Goal: Contribute content

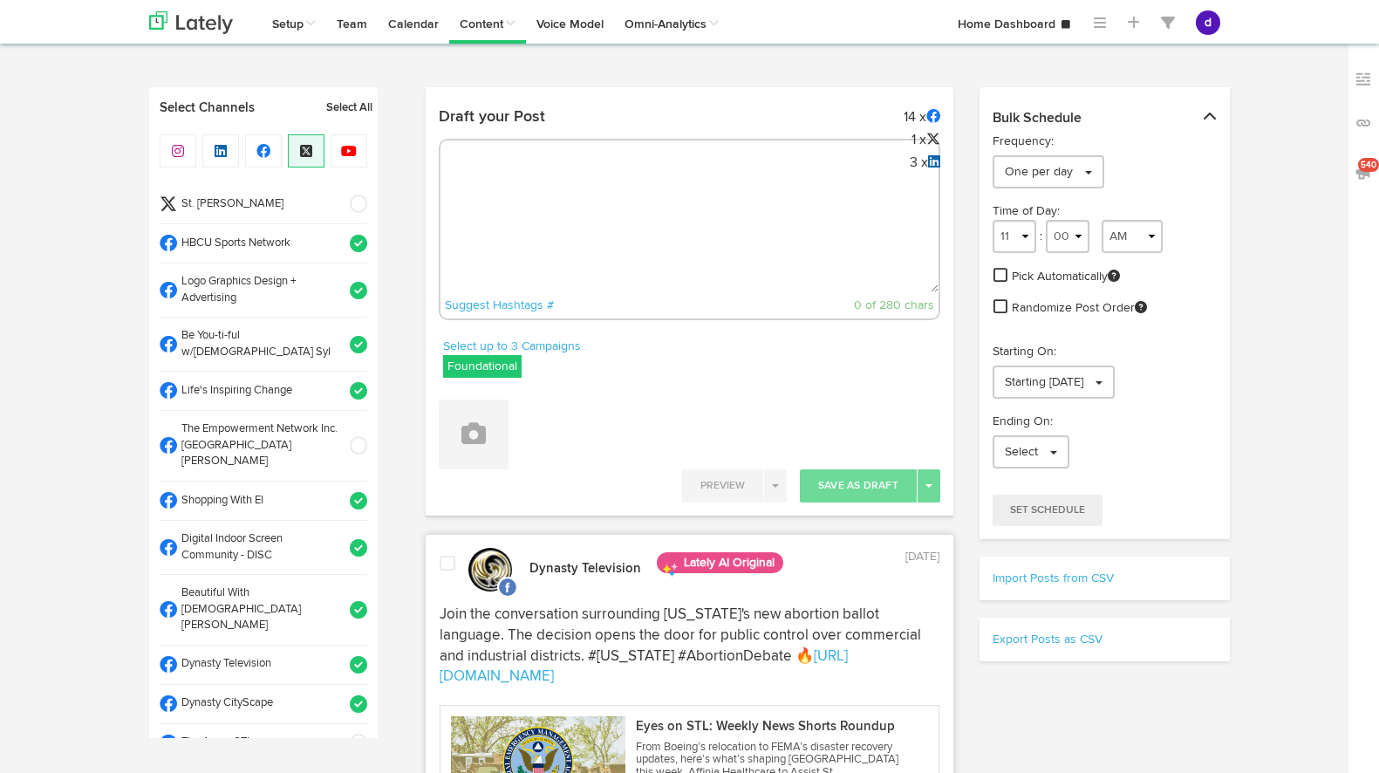
select select "8"
select select "40"
select select "11"
click at [542, 213] on textarea at bounding box center [690, 234] width 498 height 115
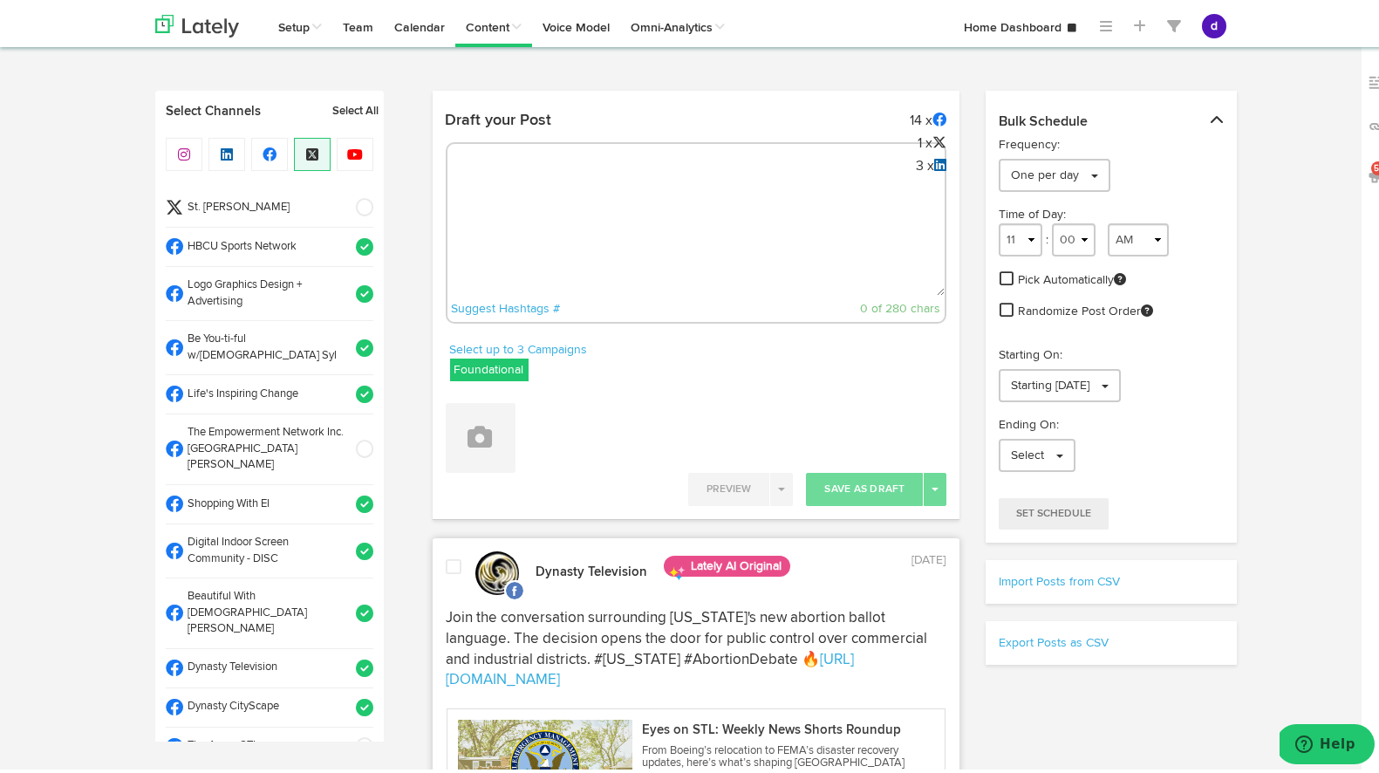
paste textarea "Step up your style game with the Alpha White Gold Polo! Perfect for HBCU homeco…"
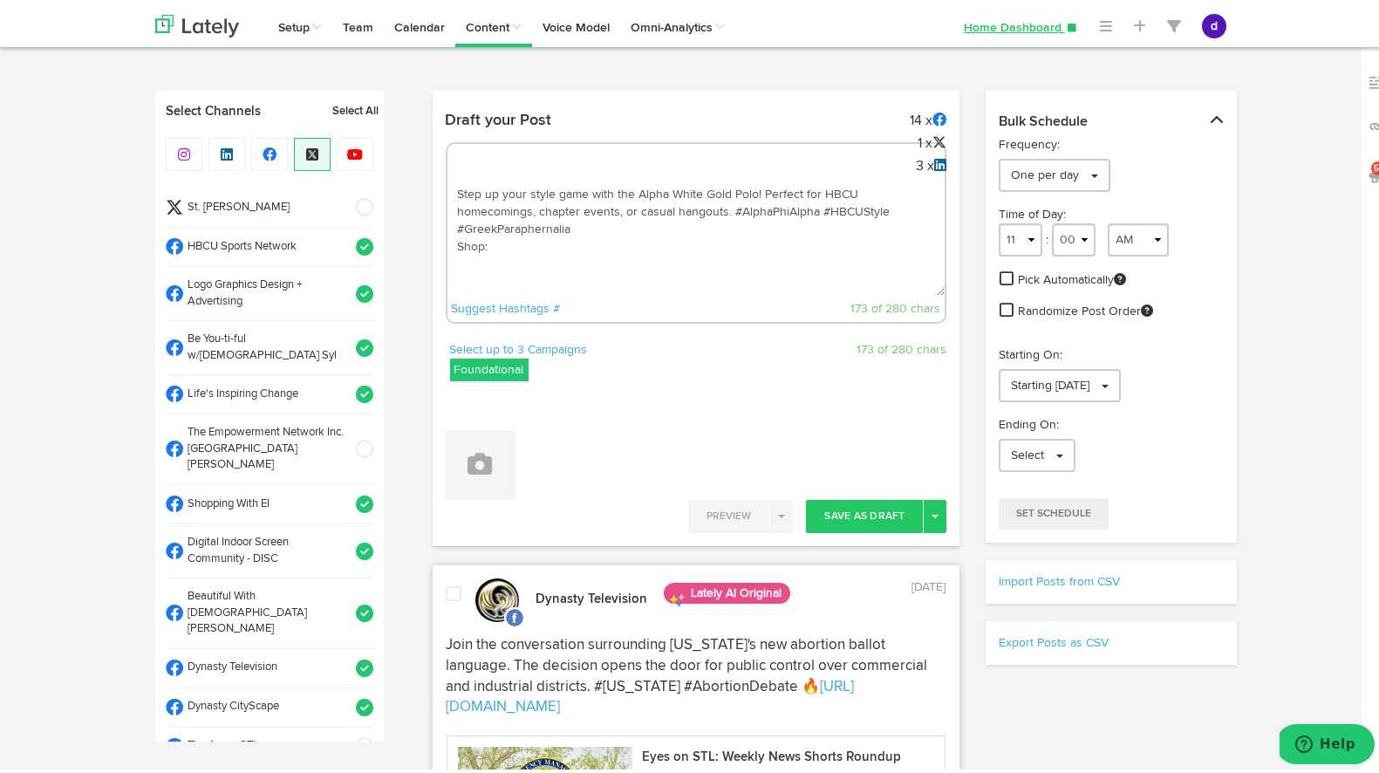
type textarea "Step up your style game with the Alpha White Gold Polo! Perfect for HBCU homeco…"
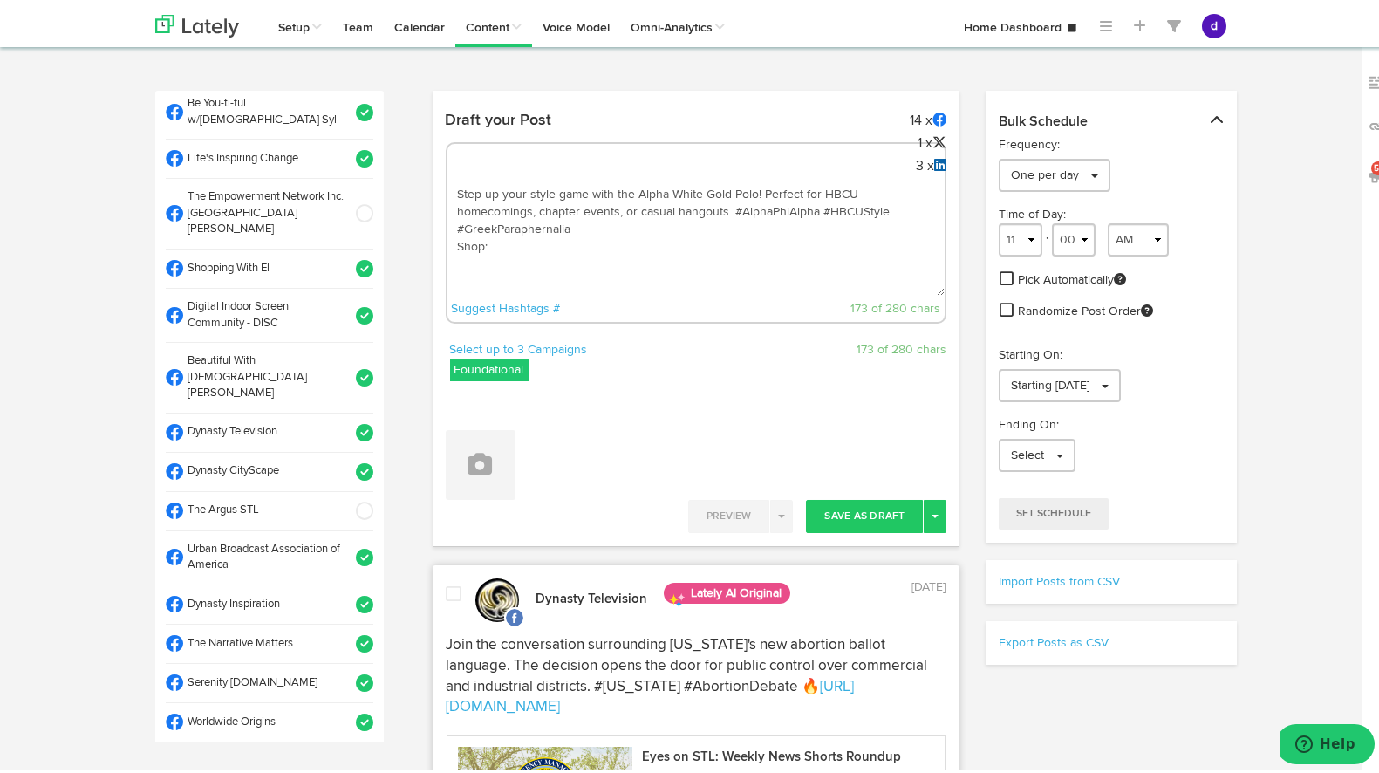
scroll to position [237, 0]
click at [345, 497] on span at bounding box center [359, 505] width 29 height 17
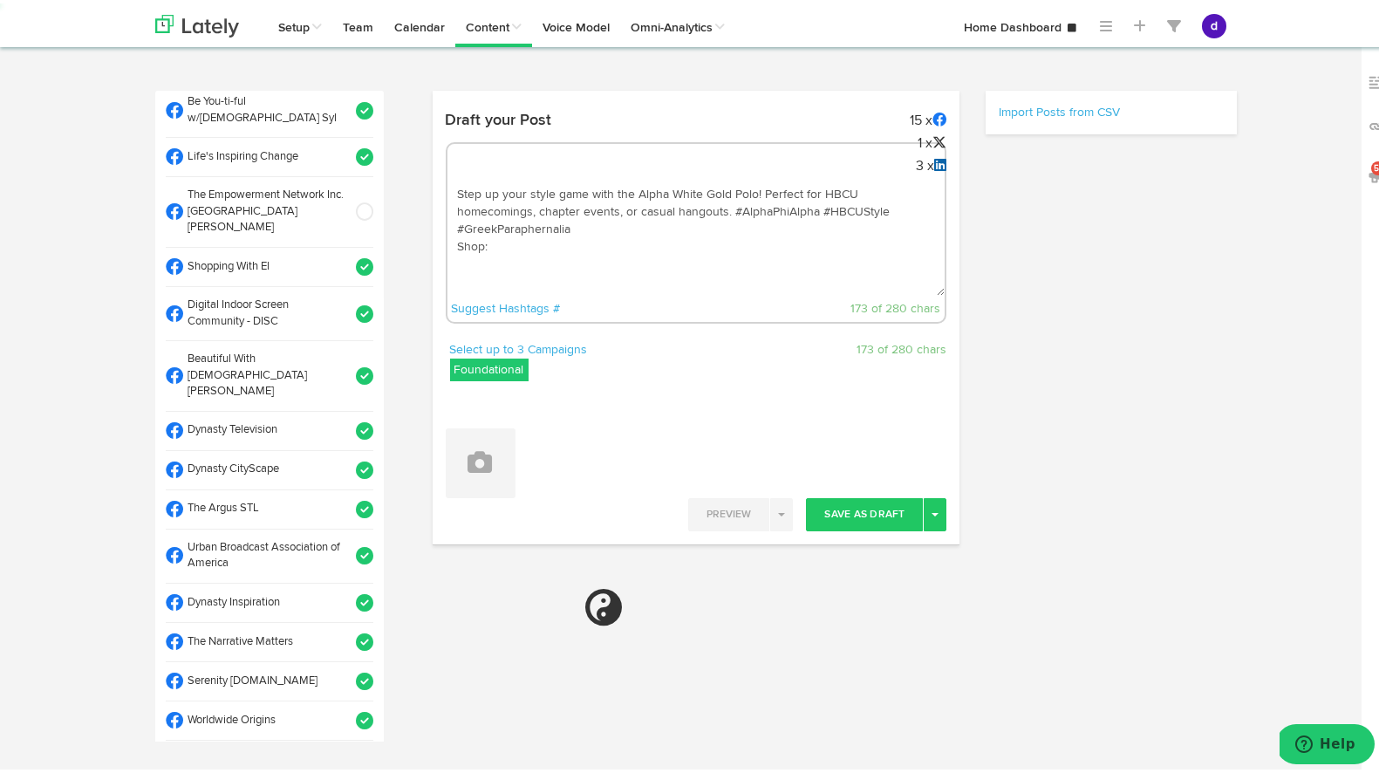
select select "11"
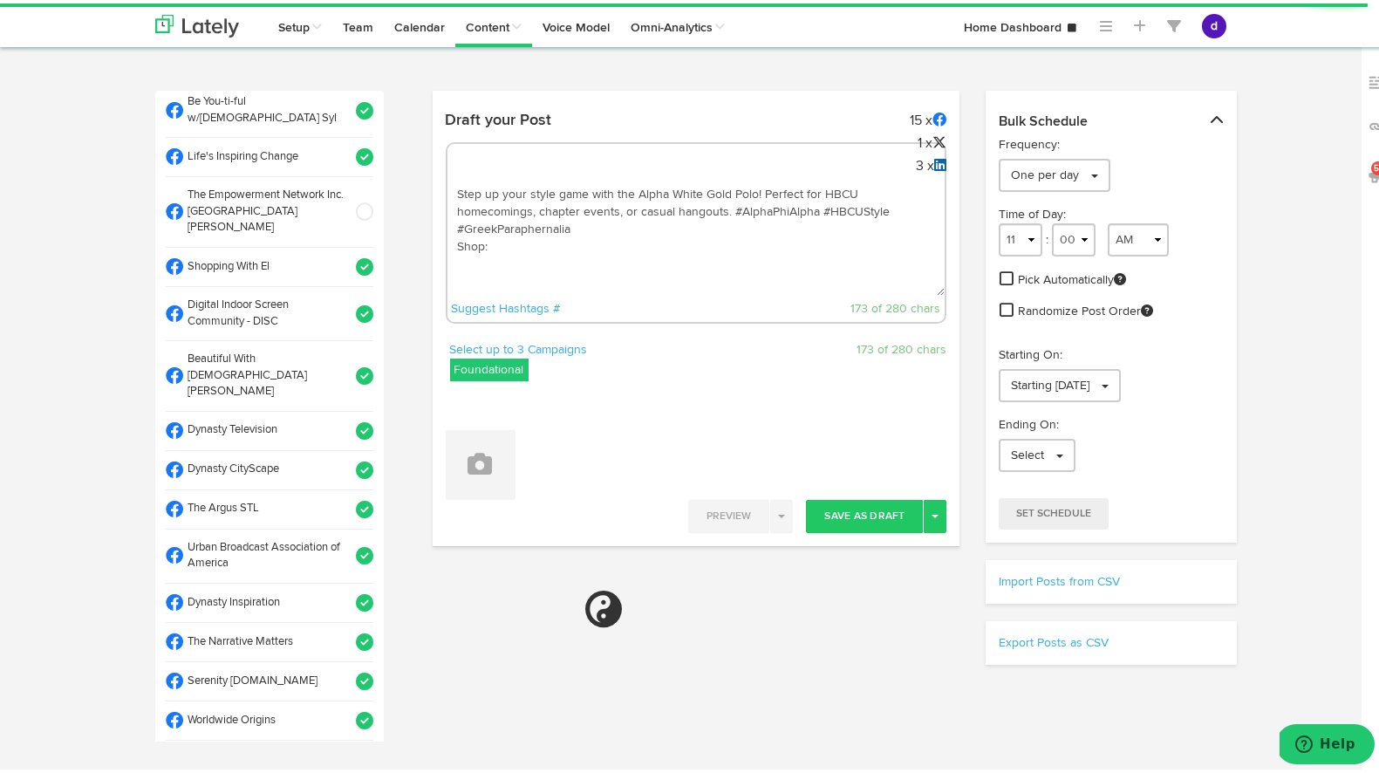
click at [584, 244] on textarea "Step up your style game with the Alpha White Gold Polo! Perfect for HBCU homeco…" at bounding box center [697, 234] width 498 height 115
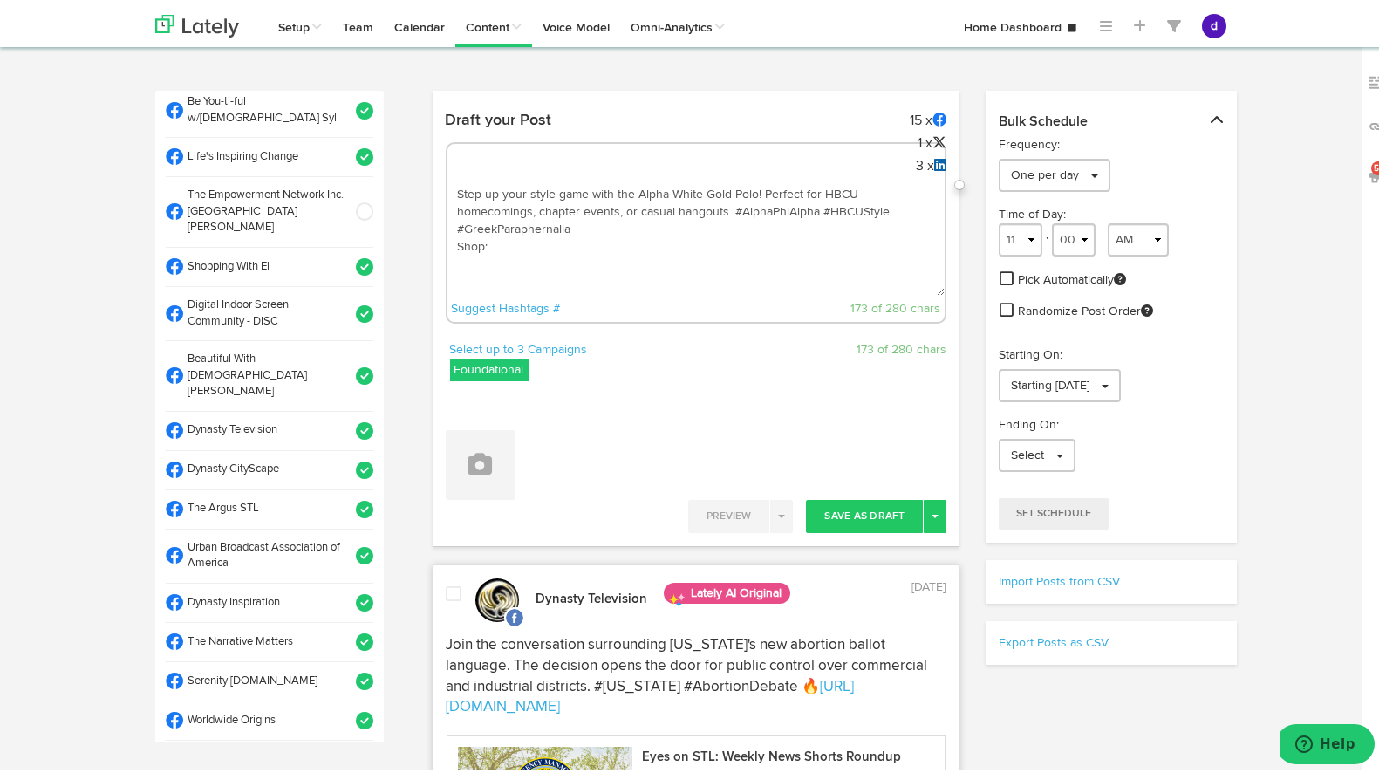
paste textarea "[URL][DOMAIN_NAME]"
type textarea "Step up your style game with the Alpha White Gold Polo! Perfect for HBCU homeco…"
click at [485, 474] on button at bounding box center [481, 462] width 70 height 70
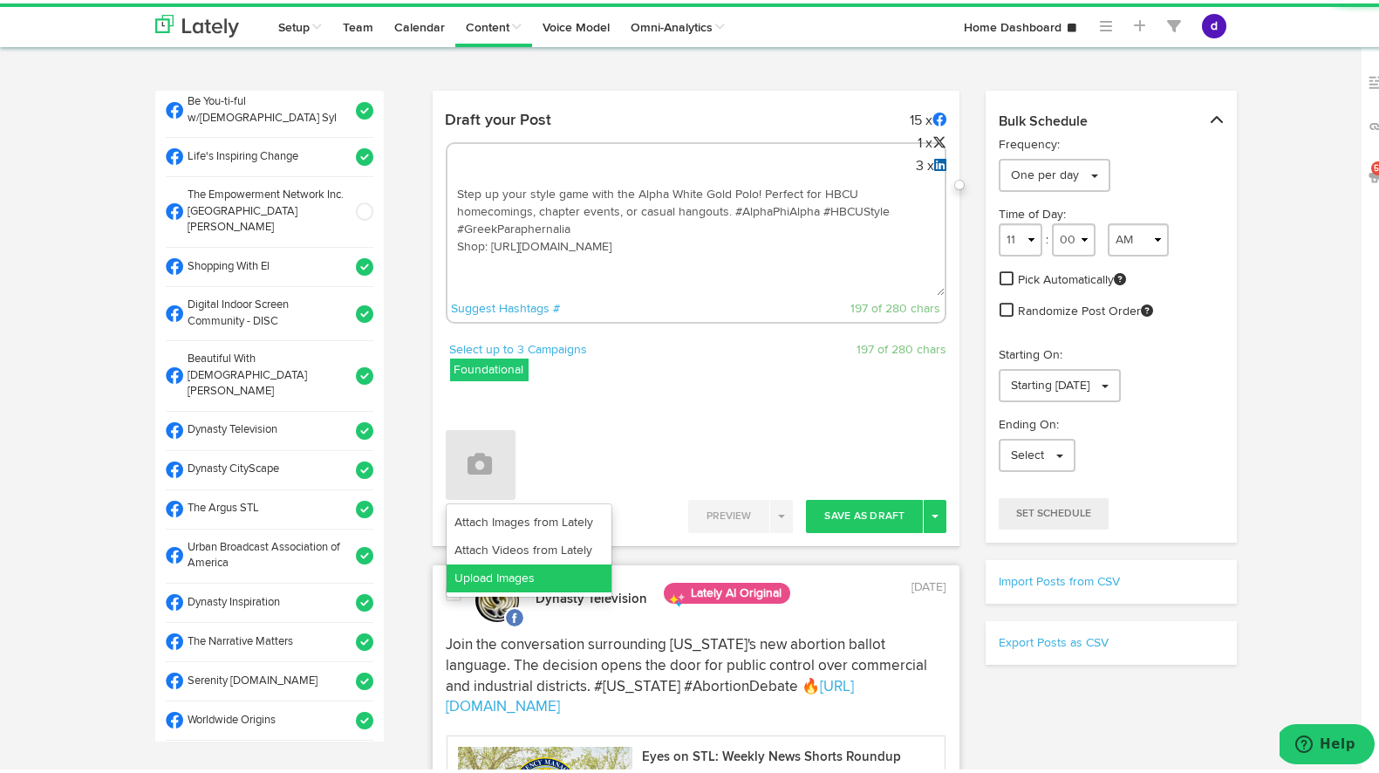
click at [485, 571] on link "Upload Images" at bounding box center [529, 575] width 165 height 28
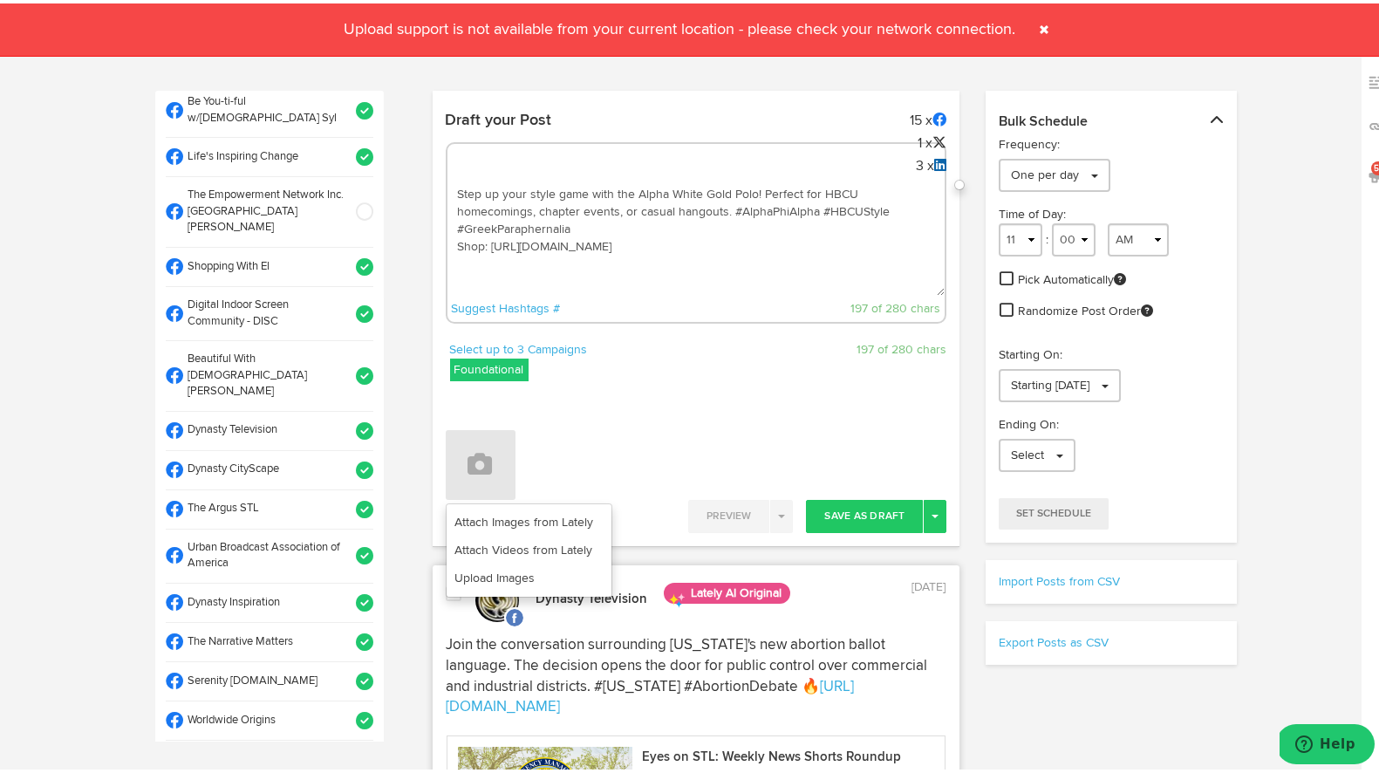
click at [656, 376] on div "Select up to 3 Campaigns Foundational #tousbyus Amerigroup ARGUS E STL NAACP (P…" at bounding box center [566, 362] width 233 height 49
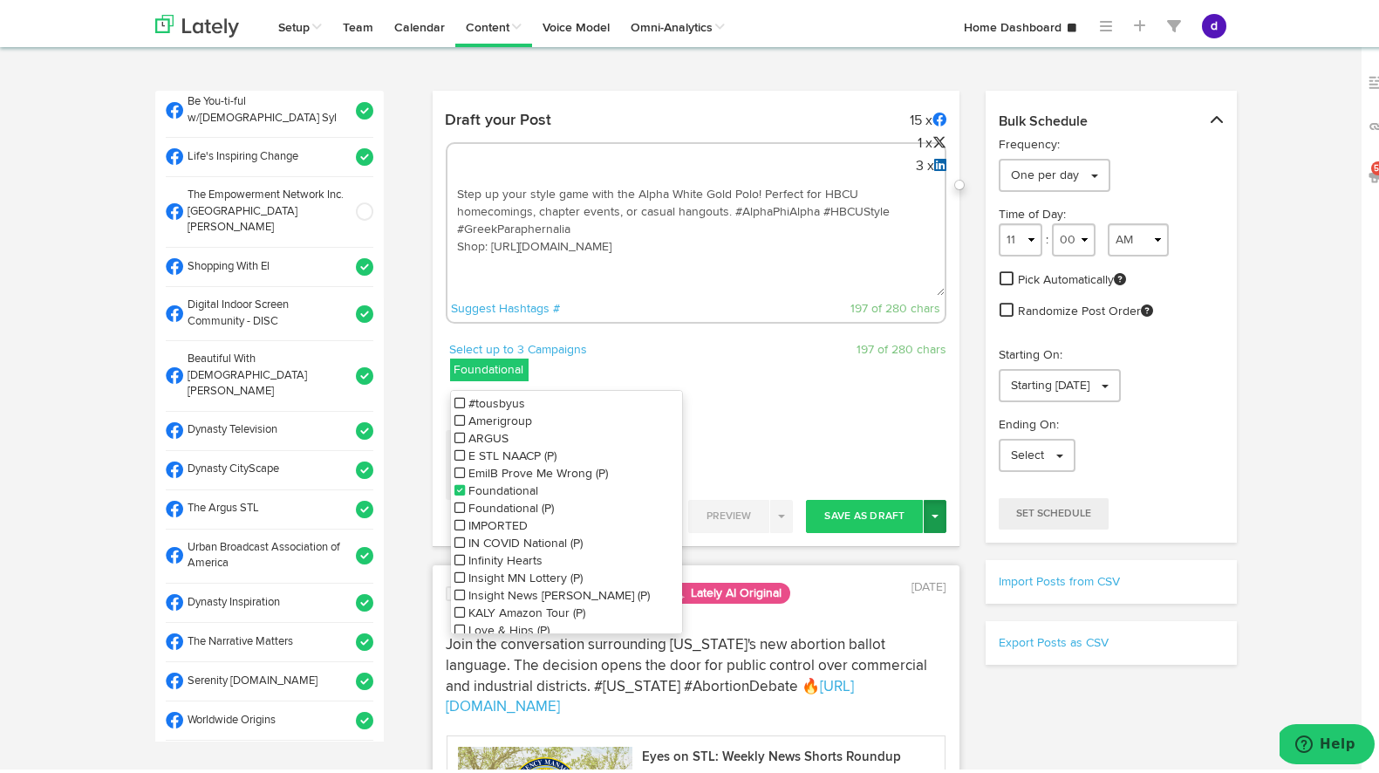
click at [934, 510] on button "Toggle Dropdown" at bounding box center [935, 512] width 23 height 33
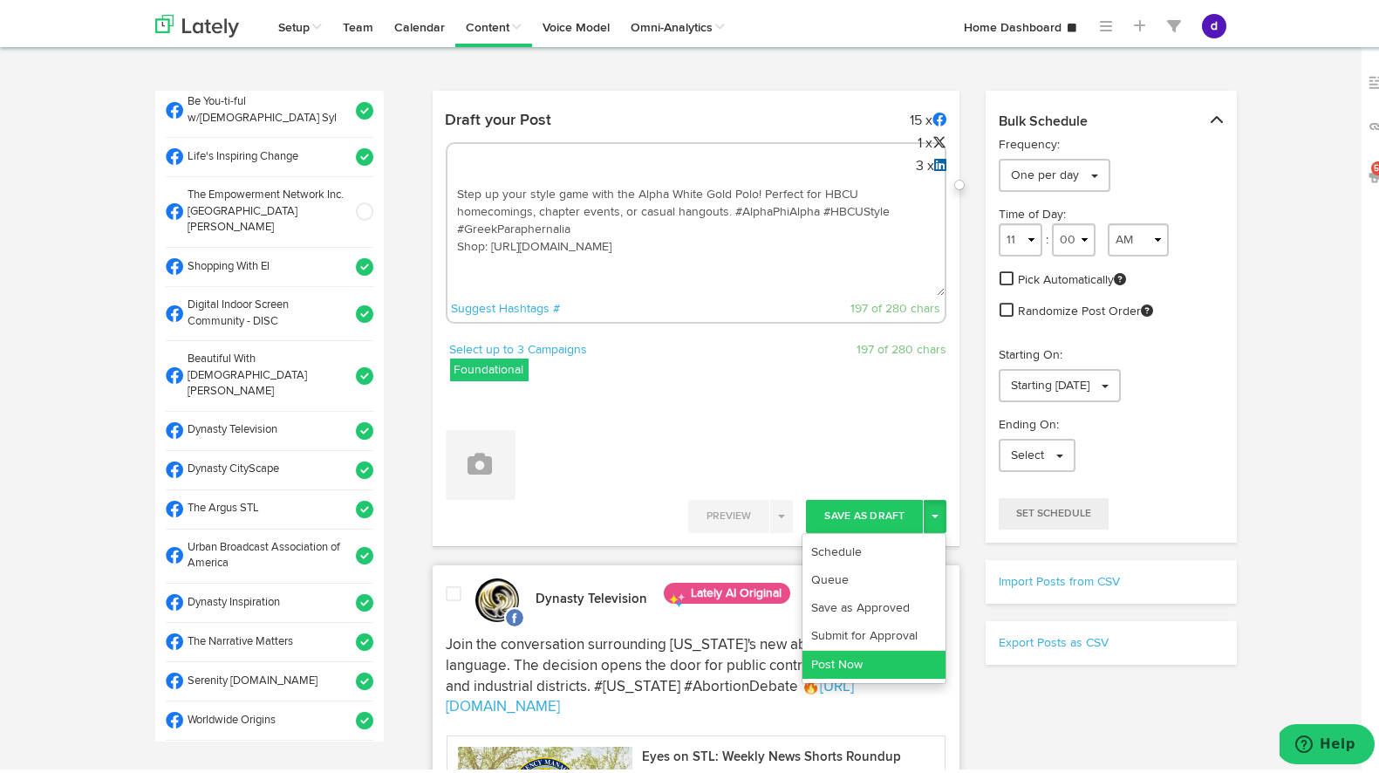
click at [851, 658] on link "Post Now" at bounding box center [874, 661] width 143 height 28
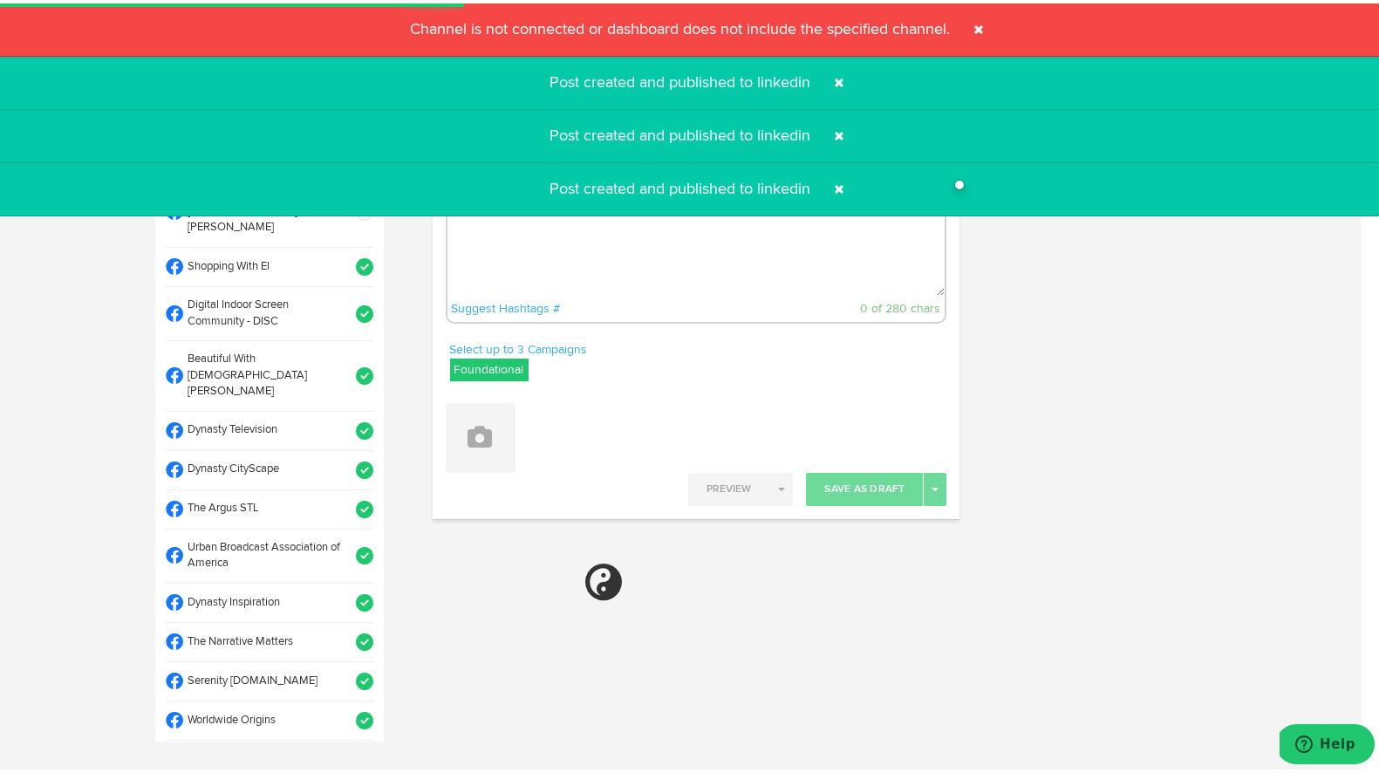
select select "11"
